Goal: Find specific page/section: Find specific page/section

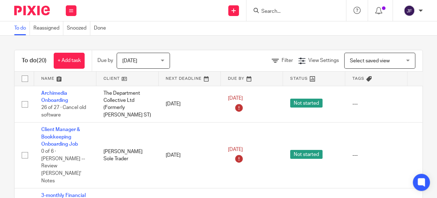
click at [267, 10] on input "Search" at bounding box center [293, 12] width 64 height 6
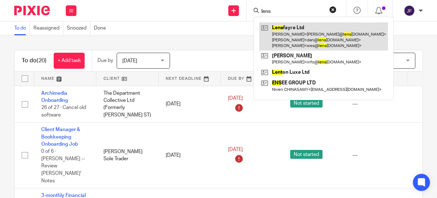
type input "lens"
click at [297, 41] on link at bounding box center [323, 36] width 129 height 28
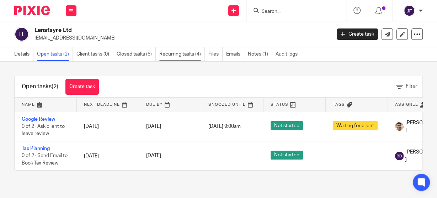
click at [185, 52] on link "Recurring tasks (4)" at bounding box center [182, 54] width 46 height 14
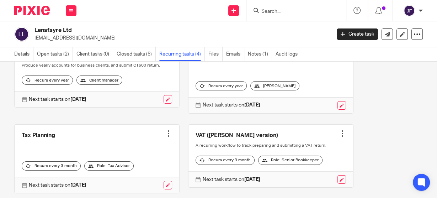
scroll to position [48, 0]
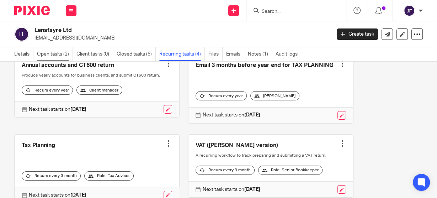
click at [64, 51] on link "Open tasks (2)" at bounding box center [55, 54] width 36 height 14
